Goal: Task Accomplishment & Management: Complete application form

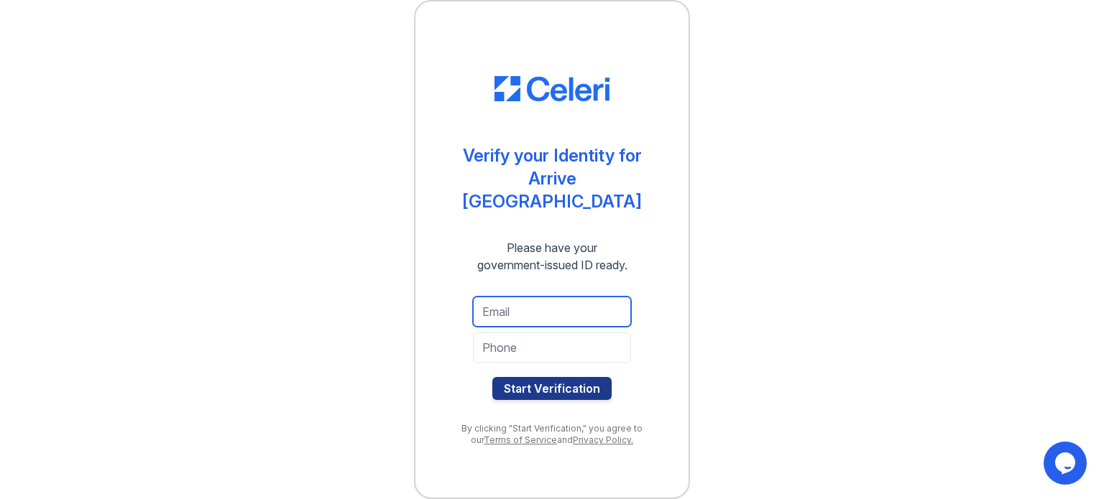
click at [551, 311] on input "email" at bounding box center [552, 312] width 158 height 30
type input "biosheffield@gmail.com"
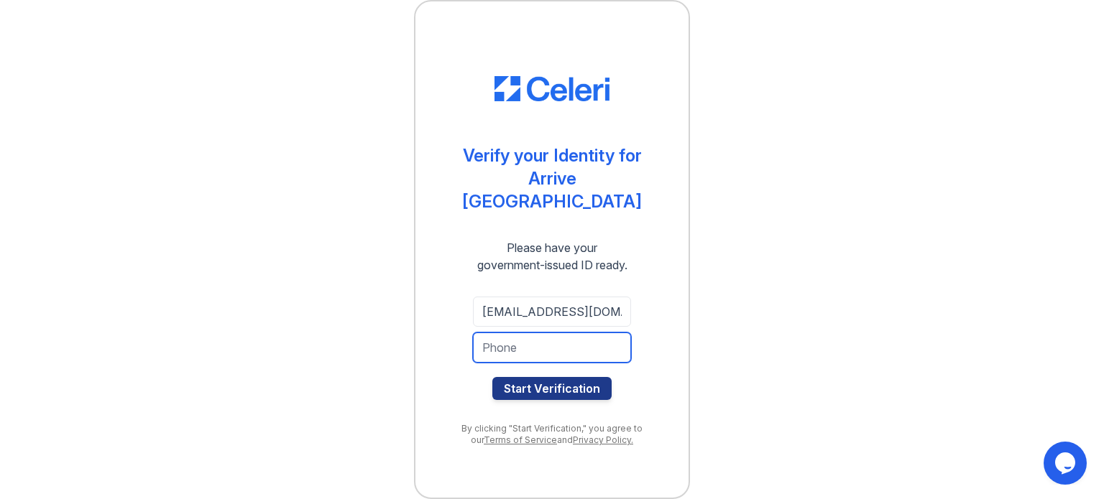
click at [537, 338] on input "tel" at bounding box center [552, 348] width 158 height 30
type input "7743461214"
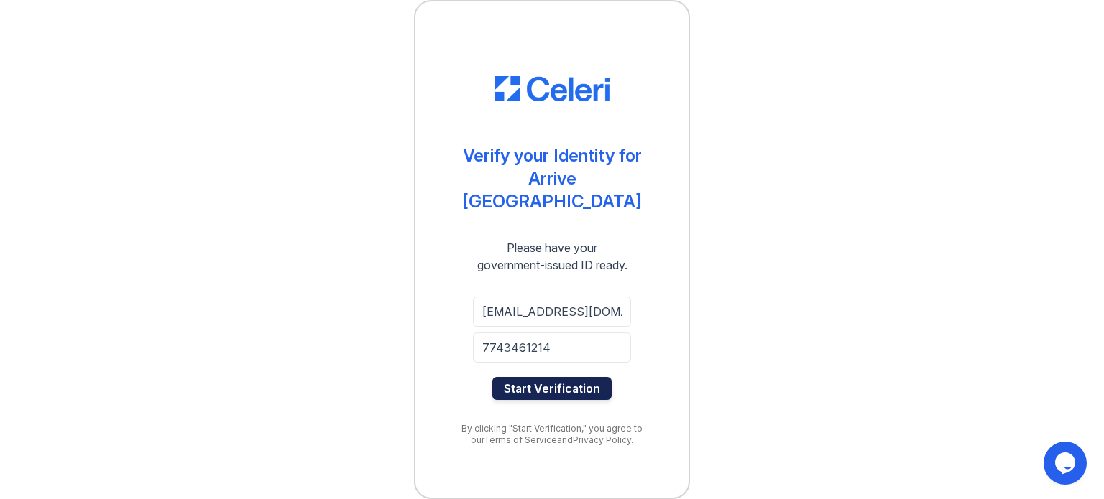
click at [545, 377] on button "Start Verification" at bounding box center [551, 388] width 119 height 23
